Goal: Information Seeking & Learning: Learn about a topic

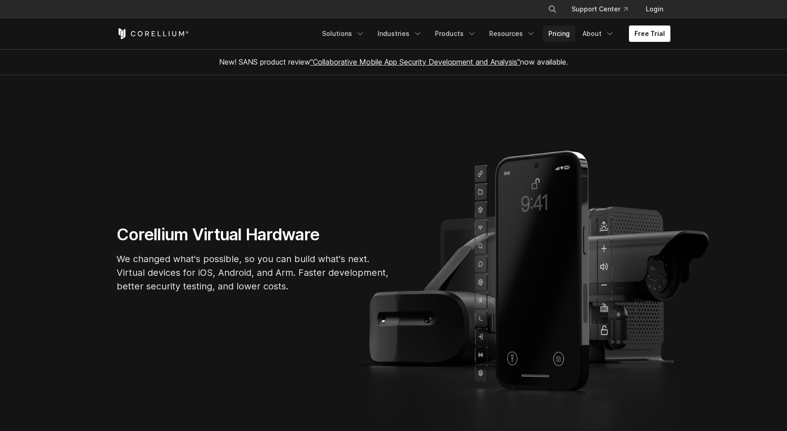
click at [572, 36] on link "Pricing" at bounding box center [559, 34] width 32 height 16
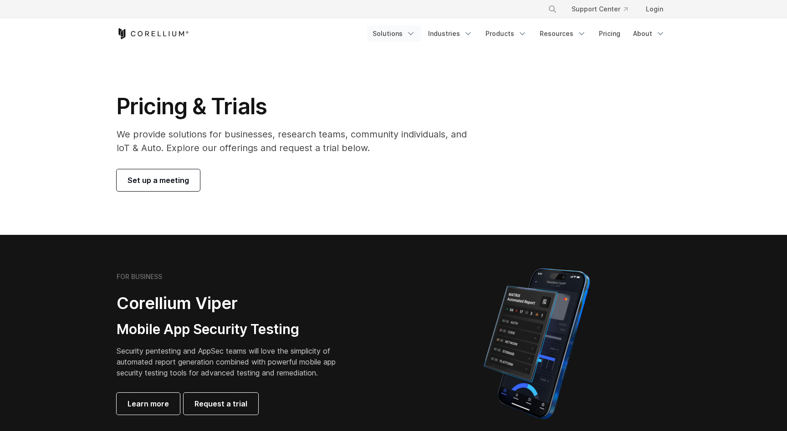
click at [415, 32] on icon "Navigation Menu" at bounding box center [410, 33] width 9 height 9
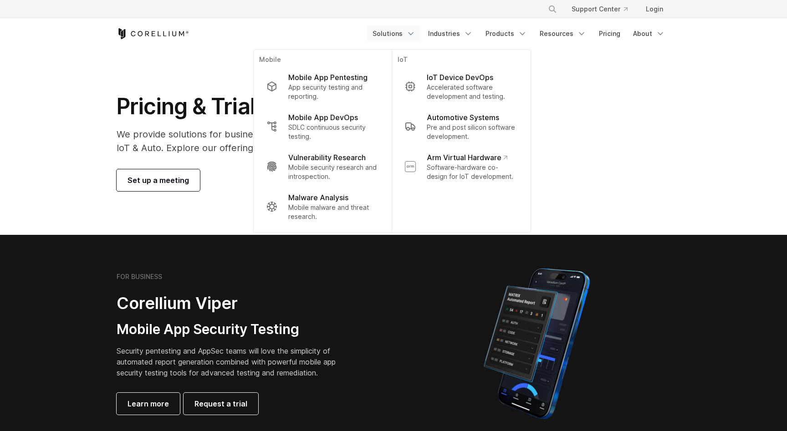
click at [415, 32] on icon "Navigation Menu" at bounding box center [410, 33] width 9 height 9
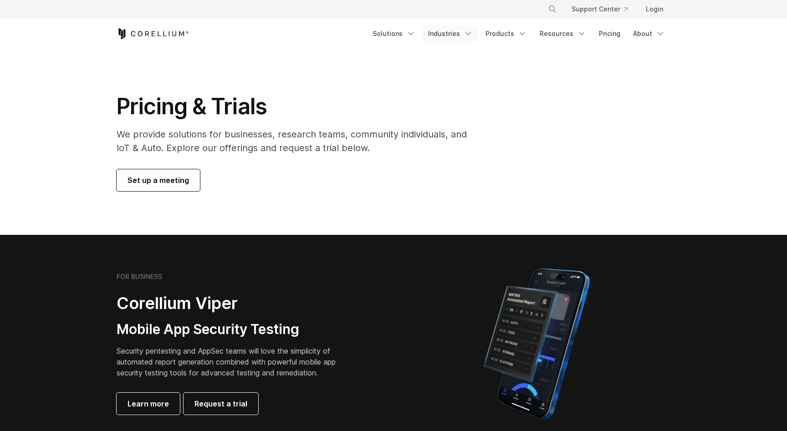
click at [469, 31] on icon "Navigation Menu" at bounding box center [468, 33] width 9 height 9
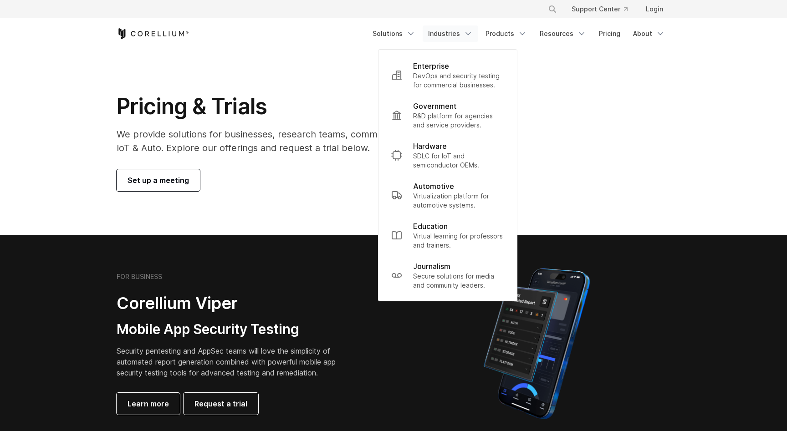
click at [467, 31] on link "Industries" at bounding box center [451, 34] width 56 height 16
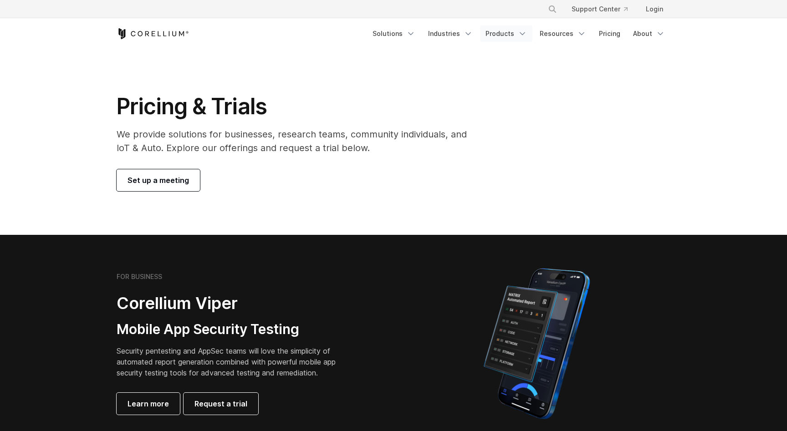
click at [495, 31] on link "Products" at bounding box center [506, 34] width 52 height 16
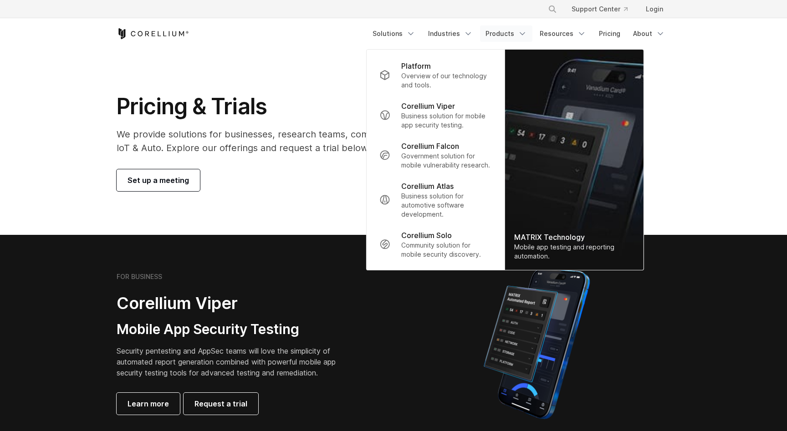
click at [494, 31] on link "Products" at bounding box center [506, 34] width 52 height 16
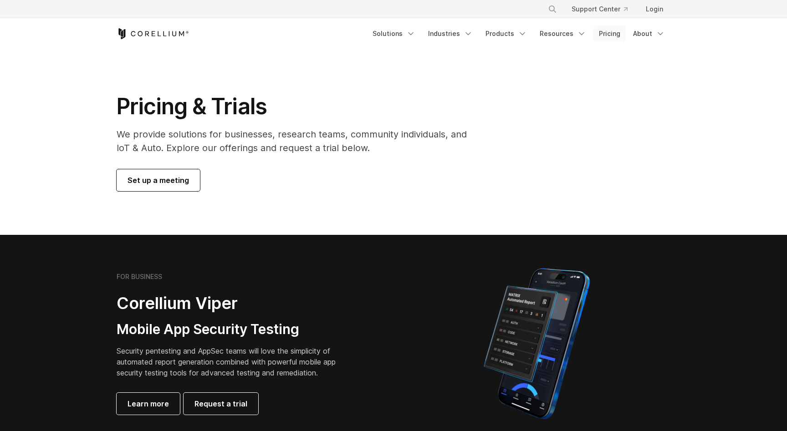
click at [599, 34] on link "Pricing" at bounding box center [610, 34] width 32 height 16
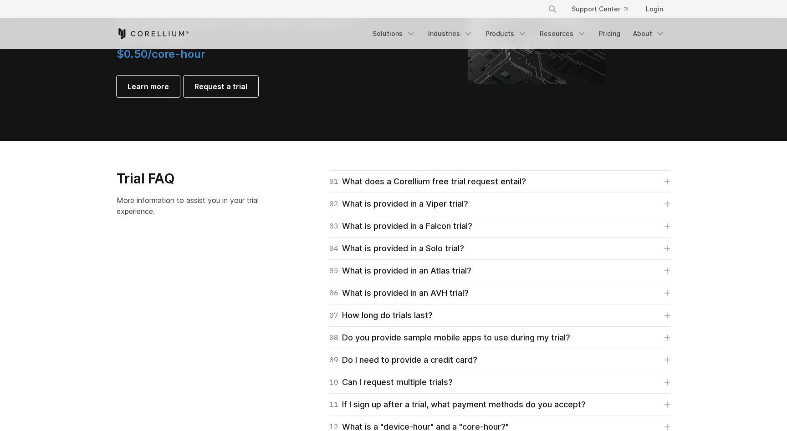
scroll to position [1202, 0]
